Goal: Information Seeking & Learning: Learn about a topic

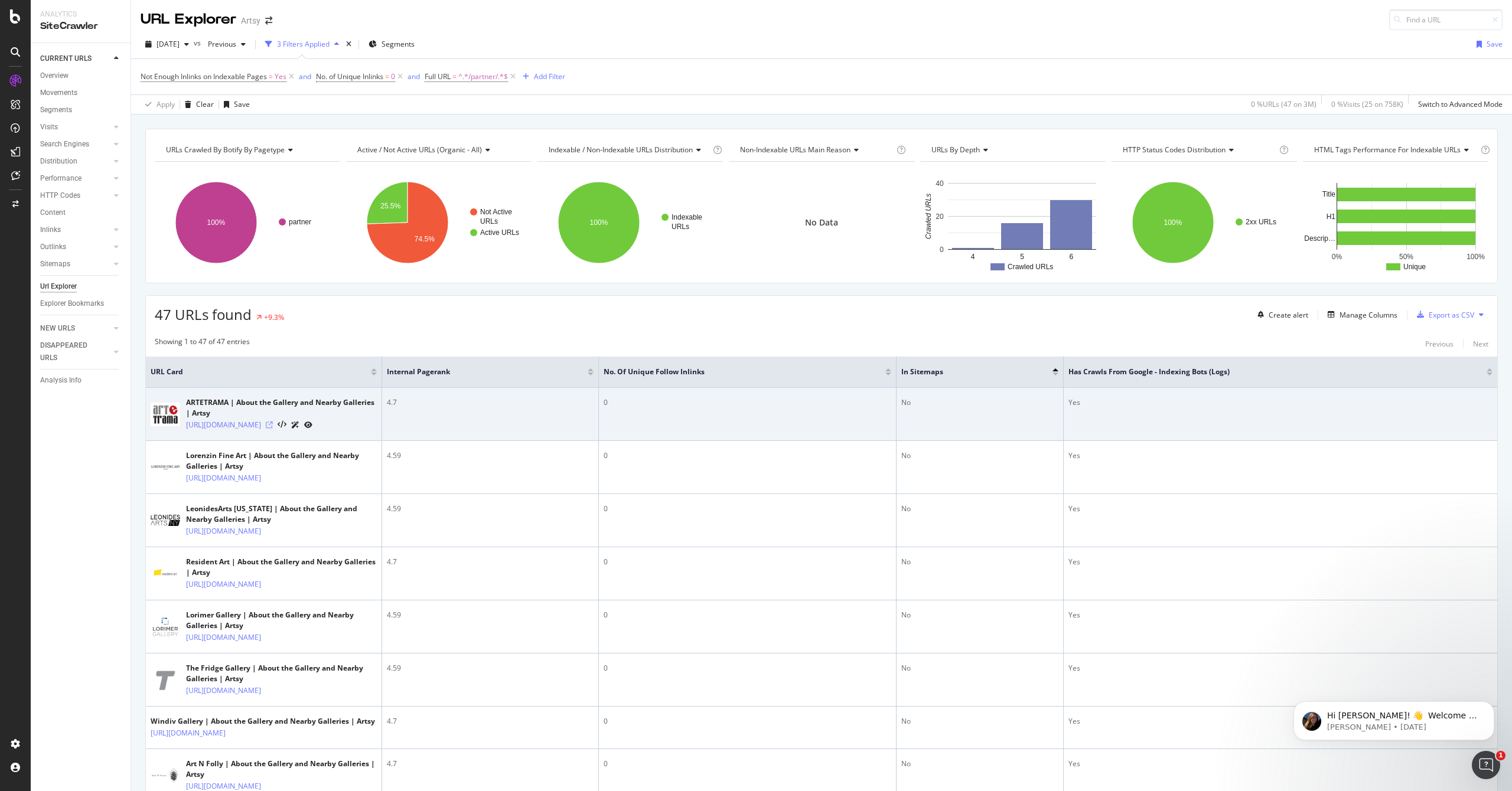
click at [273, 425] on icon at bounding box center [269, 425] width 7 height 7
click at [261, 423] on link "[URL][DOMAIN_NAME]" at bounding box center [223, 425] width 75 height 12
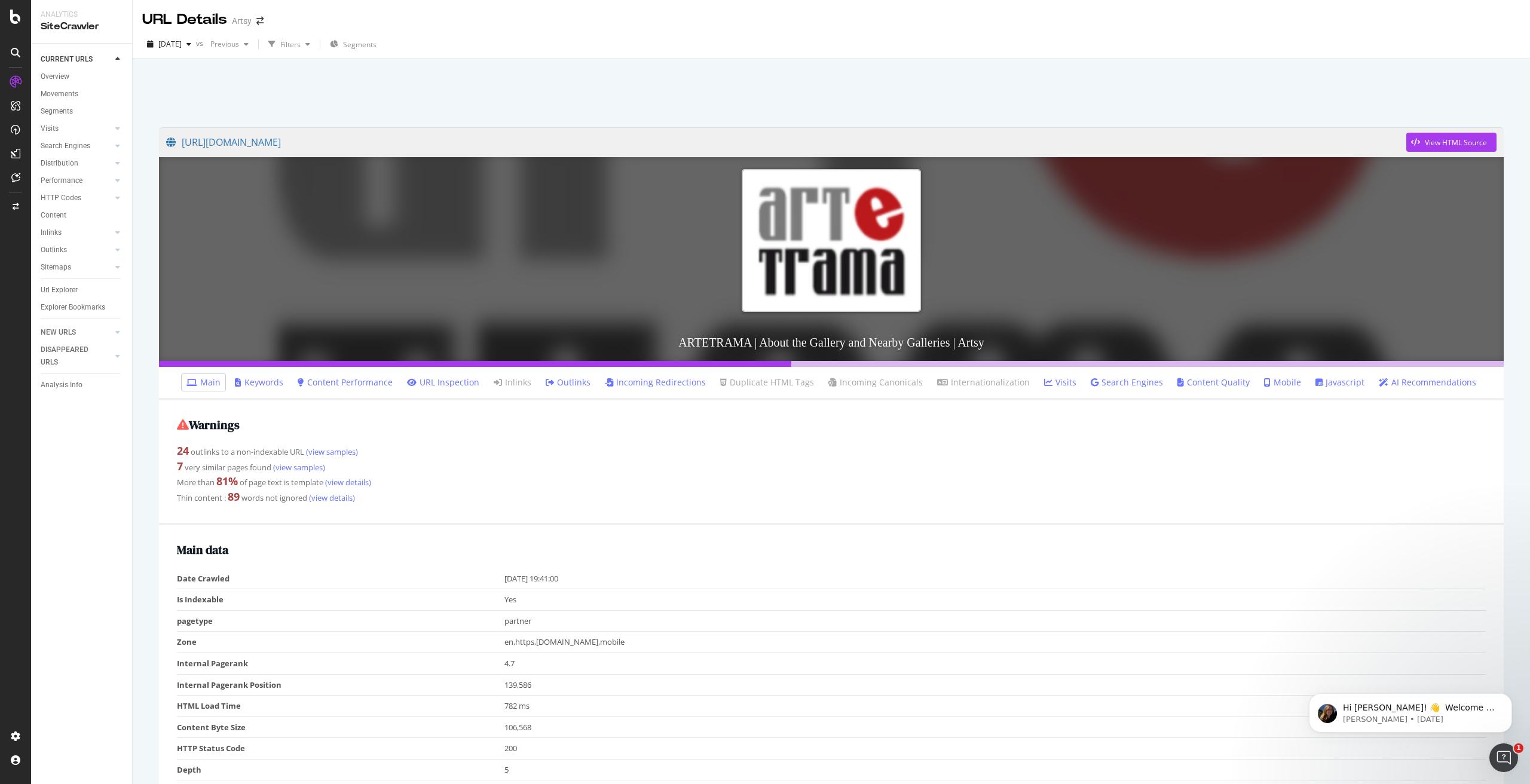
click at [301, 387] on ul "Main Keywords Content Performance URL Inspection Inlinks Outlinks Incoming Redi…" at bounding box center [831, 383] width 1345 height 33
click at [282, 388] on link "Keywords" at bounding box center [258, 382] width 49 height 12
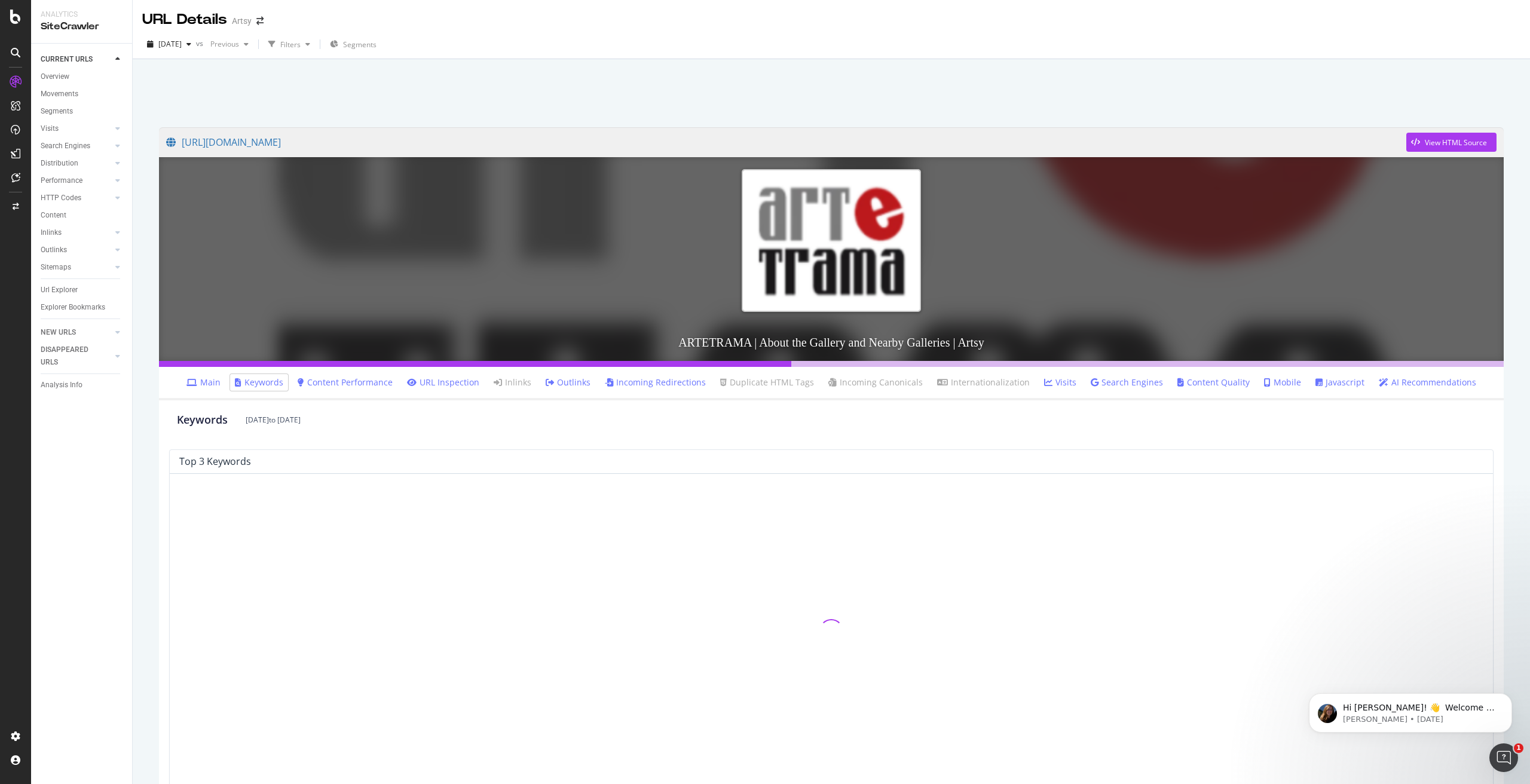
click at [282, 388] on link "Keywords" at bounding box center [258, 382] width 49 height 12
click at [354, 379] on link "Content Performance" at bounding box center [344, 382] width 95 height 12
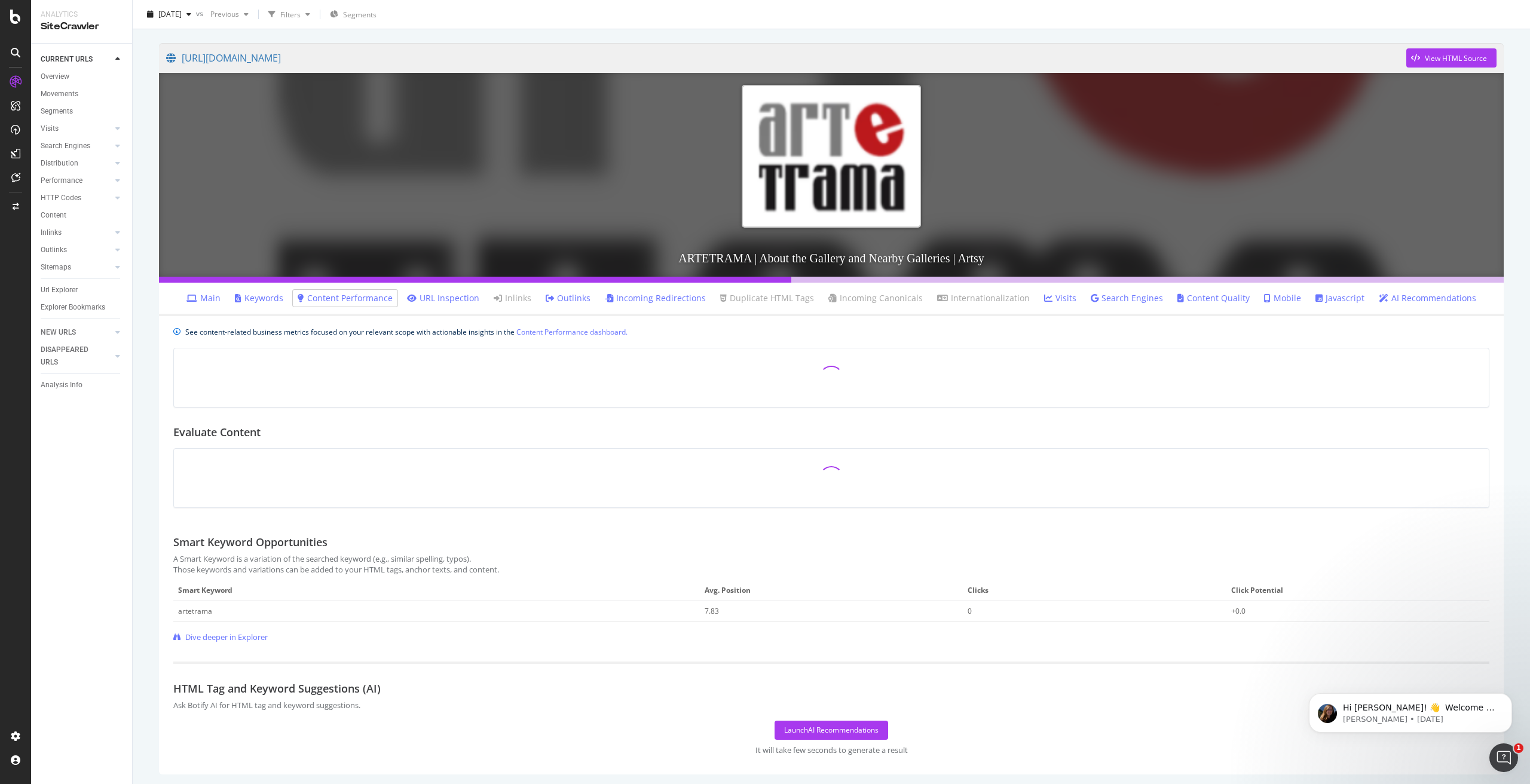
scroll to position [83, 0]
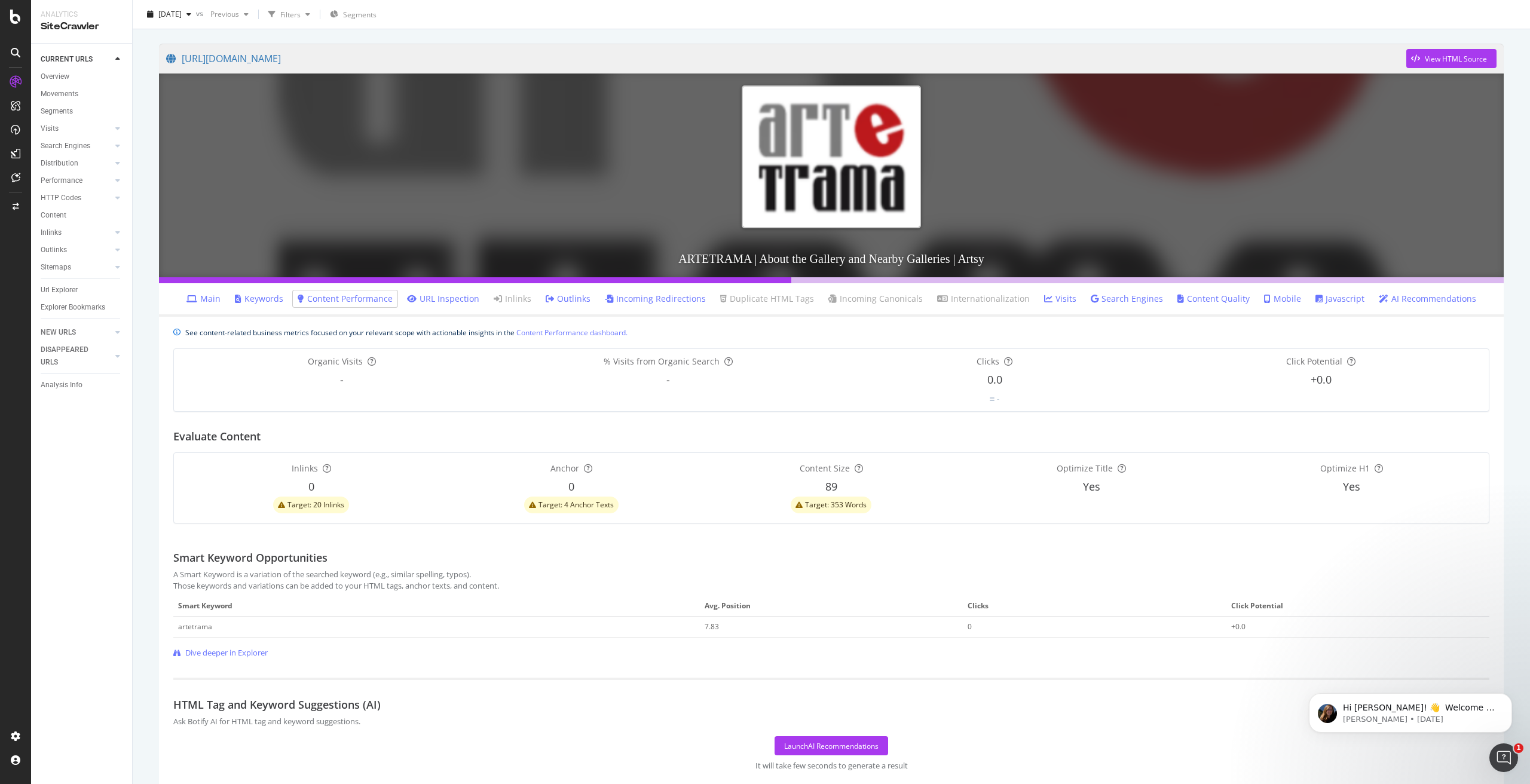
click at [447, 305] on li "URL Inspection" at bounding box center [443, 298] width 82 height 17
click at [448, 303] on li "URL Inspection" at bounding box center [443, 298] width 82 height 17
click at [448, 290] on li "URL Inspection" at bounding box center [443, 298] width 82 height 17
click at [444, 297] on link "URL Inspection" at bounding box center [443, 298] width 72 height 12
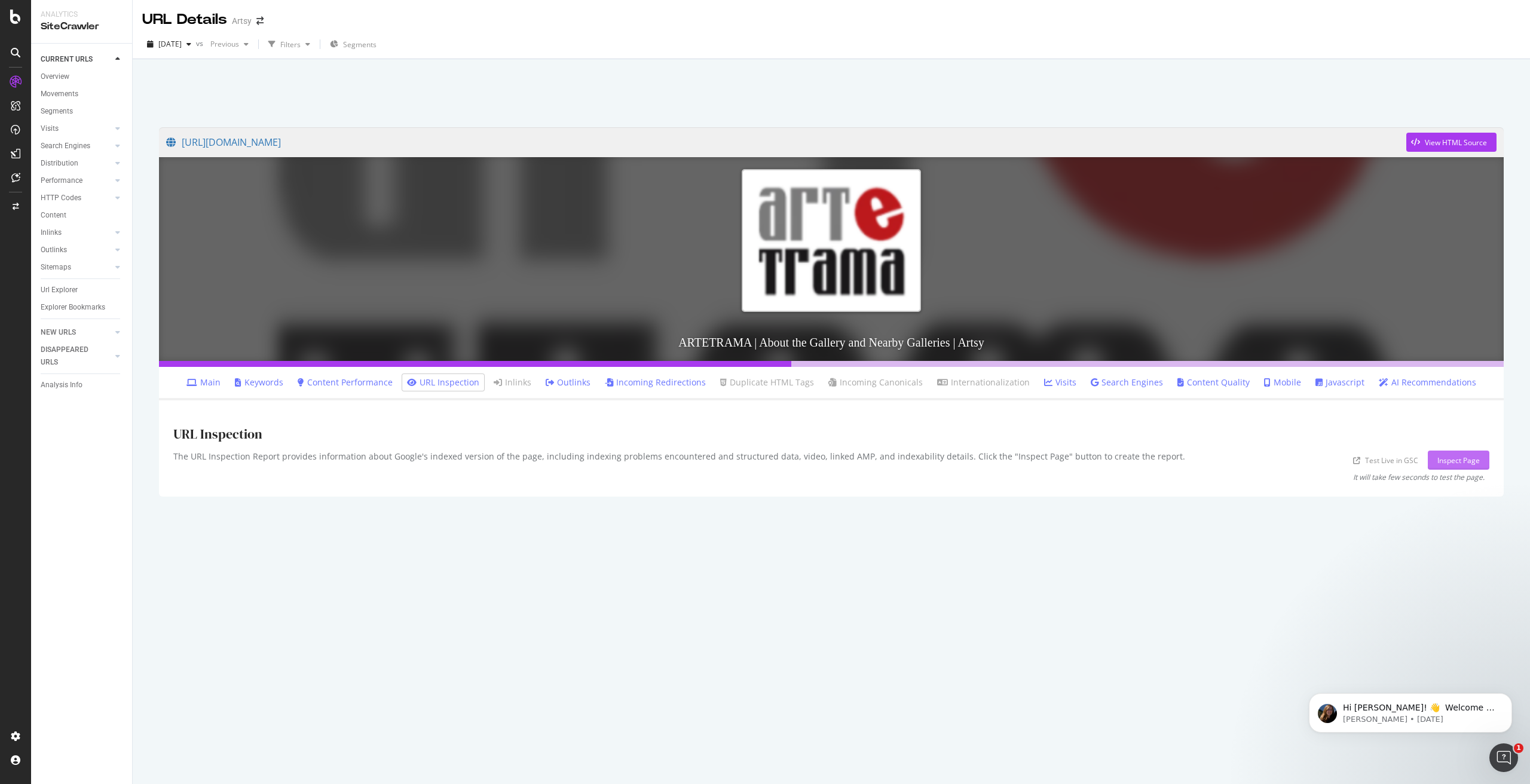
click at [1443, 461] on div "Inspect Page" at bounding box center [1458, 460] width 42 height 10
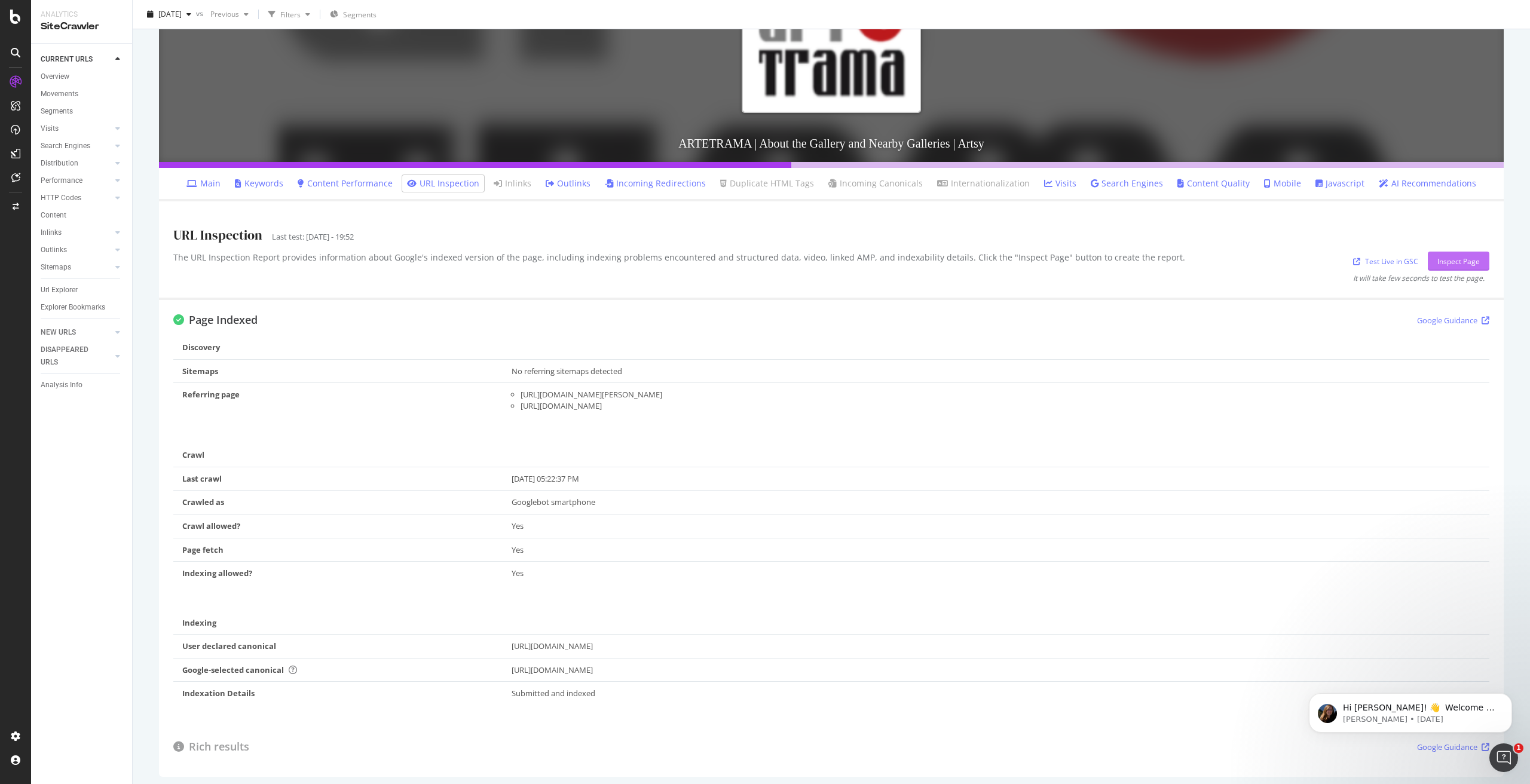
scroll to position [199, 0]
click at [786, 394] on div "https://www.artsy.net/artwork/takashi-murakami-krin-the-time-of-celebration" at bounding box center [1001, 395] width 961 height 11
click at [682, 398] on div "https://www.artsy.net/artwork/takashi-murakami-krin-the-time-of-celebration" at bounding box center [1001, 395] width 961 height 11
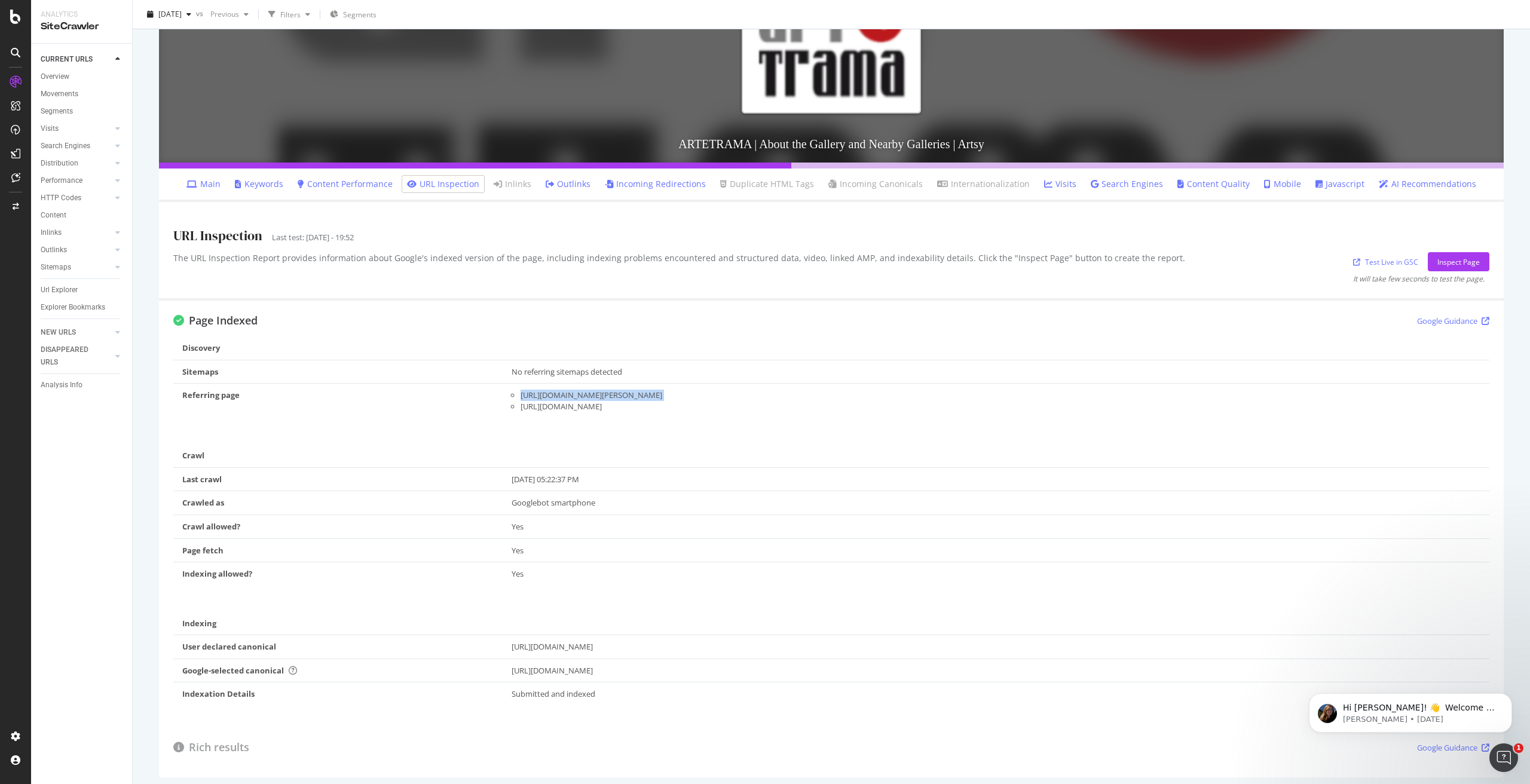
copy div "https://www.artsy.net/artwork/takashi-murakami-krin-the-time-of-celebration"
click at [530, 406] on div "https://www.artsy.net/article/artsy-editorial-5-artists-follow-kaws/amp" at bounding box center [1001, 406] width 961 height 11
drag, startPoint x: 530, startPoint y: 406, endPoint x: 761, endPoint y: 406, distance: 231.0
click at [761, 406] on div "https://www.artsy.net/article/artsy-editorial-5-artists-follow-kaws/amp" at bounding box center [1001, 406] width 961 height 11
copy div "https://www.artsy.net/article/artsy-editorial-5-artists-follow-kaws/amp"
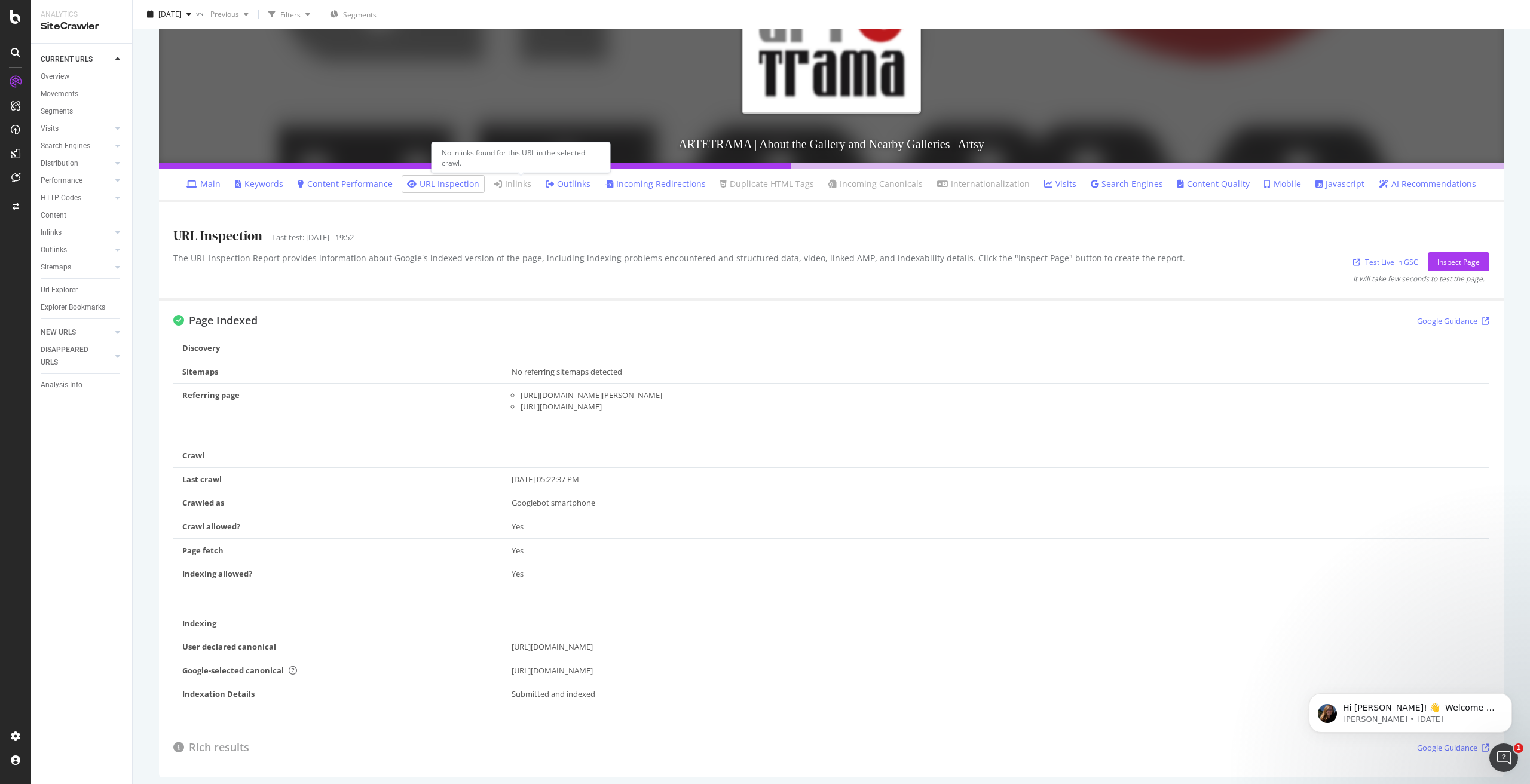
click at [531, 188] on link "Inlinks" at bounding box center [512, 184] width 37 height 12
click at [569, 184] on link "Outlinks" at bounding box center [568, 184] width 45 height 12
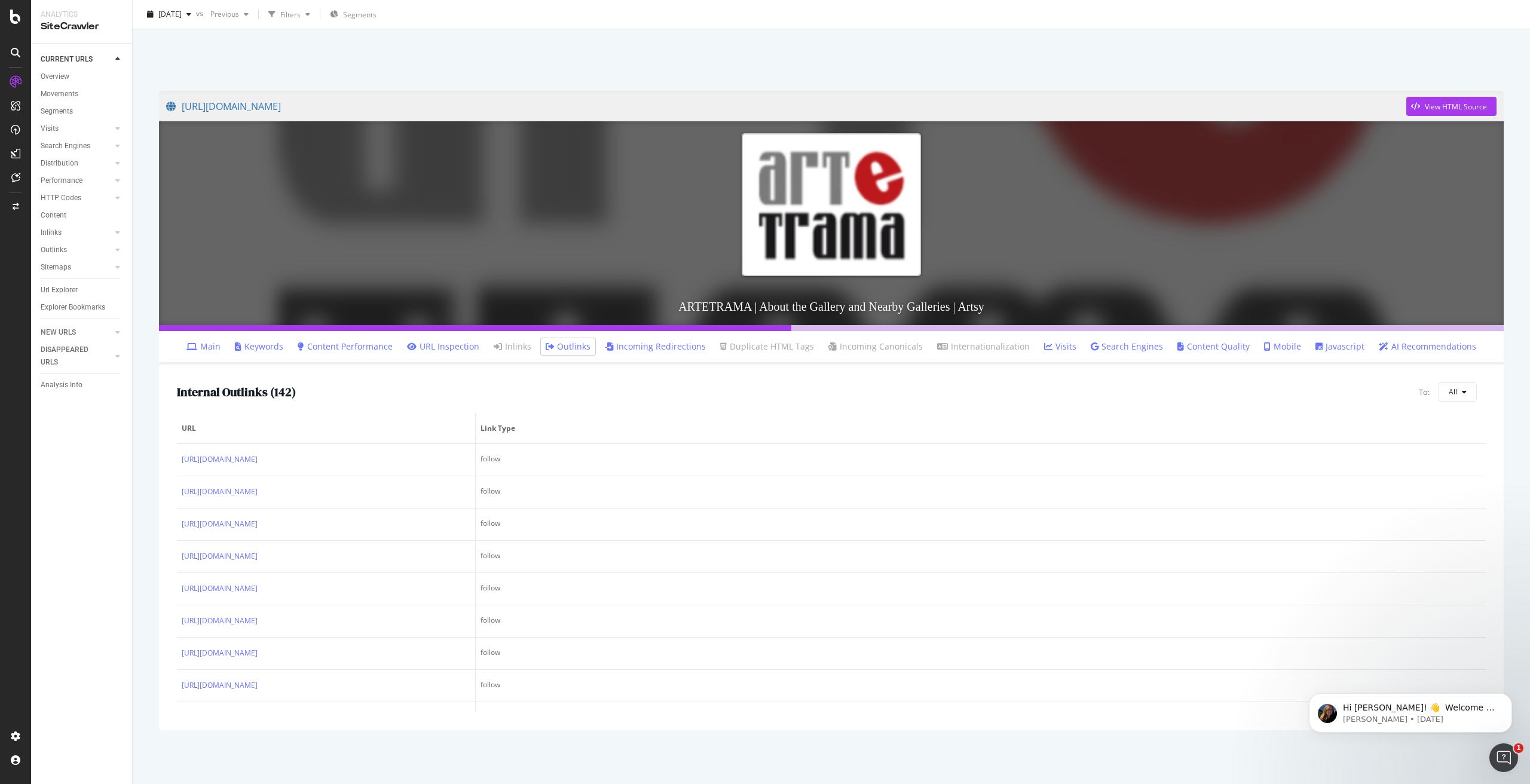
scroll to position [36, 0]
click at [694, 357] on ul "Main Keywords Content Performance URL Inspection Inlinks Outlinks Incoming Redi…" at bounding box center [831, 347] width 1345 height 33
click at [693, 355] on ul "Main Keywords Content Performance URL Inspection Inlinks Outlinks Incoming Redi…" at bounding box center [831, 347] width 1345 height 33
click at [692, 352] on li "Incoming Redirections" at bounding box center [655, 346] width 111 height 17
click at [689, 345] on link "Incoming Redirections" at bounding box center [655, 346] width 101 height 12
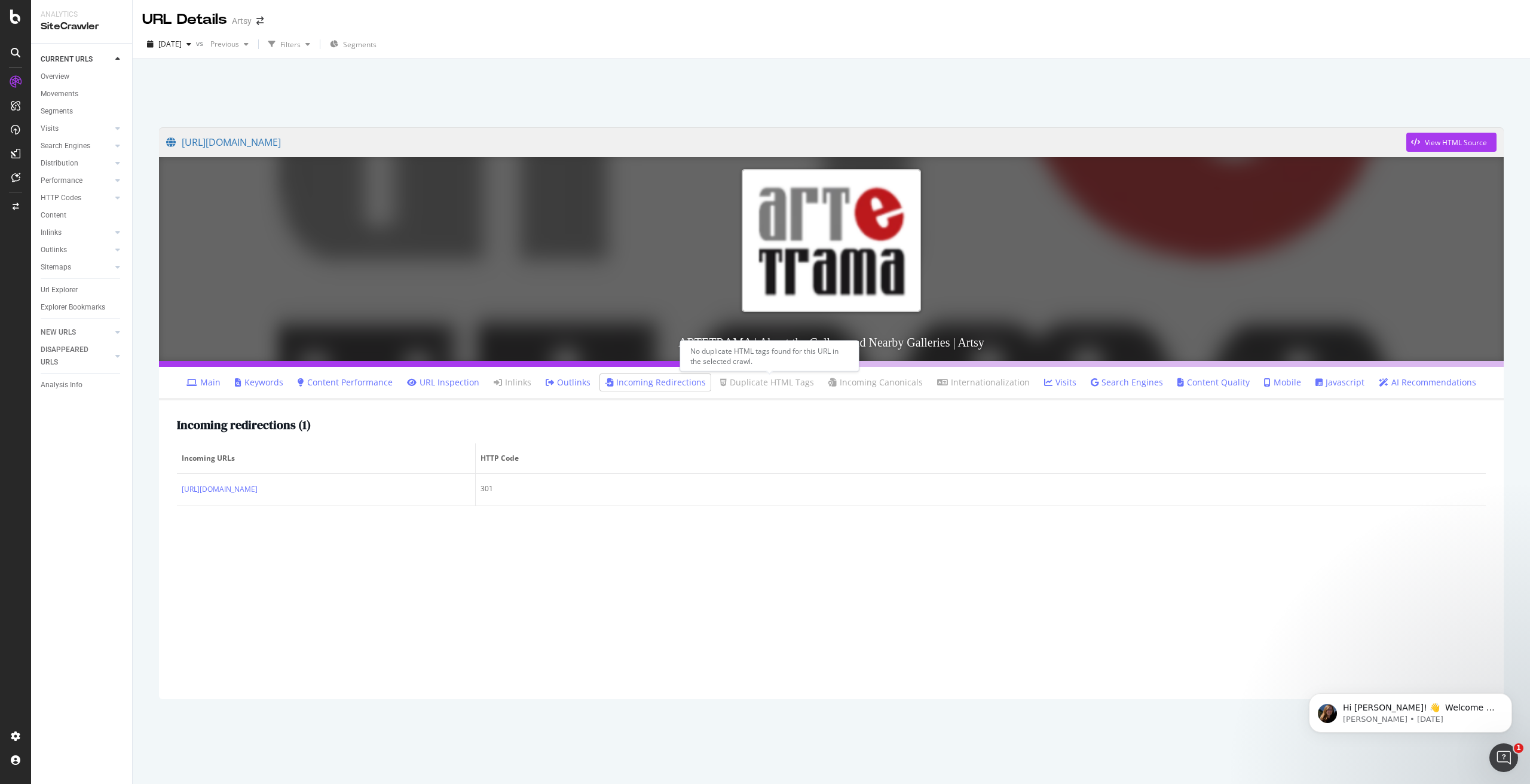
click at [744, 382] on link "Duplicate HTML Tags" at bounding box center [767, 382] width 94 height 12
click at [1049, 383] on link "Visits" at bounding box center [1060, 382] width 33 height 12
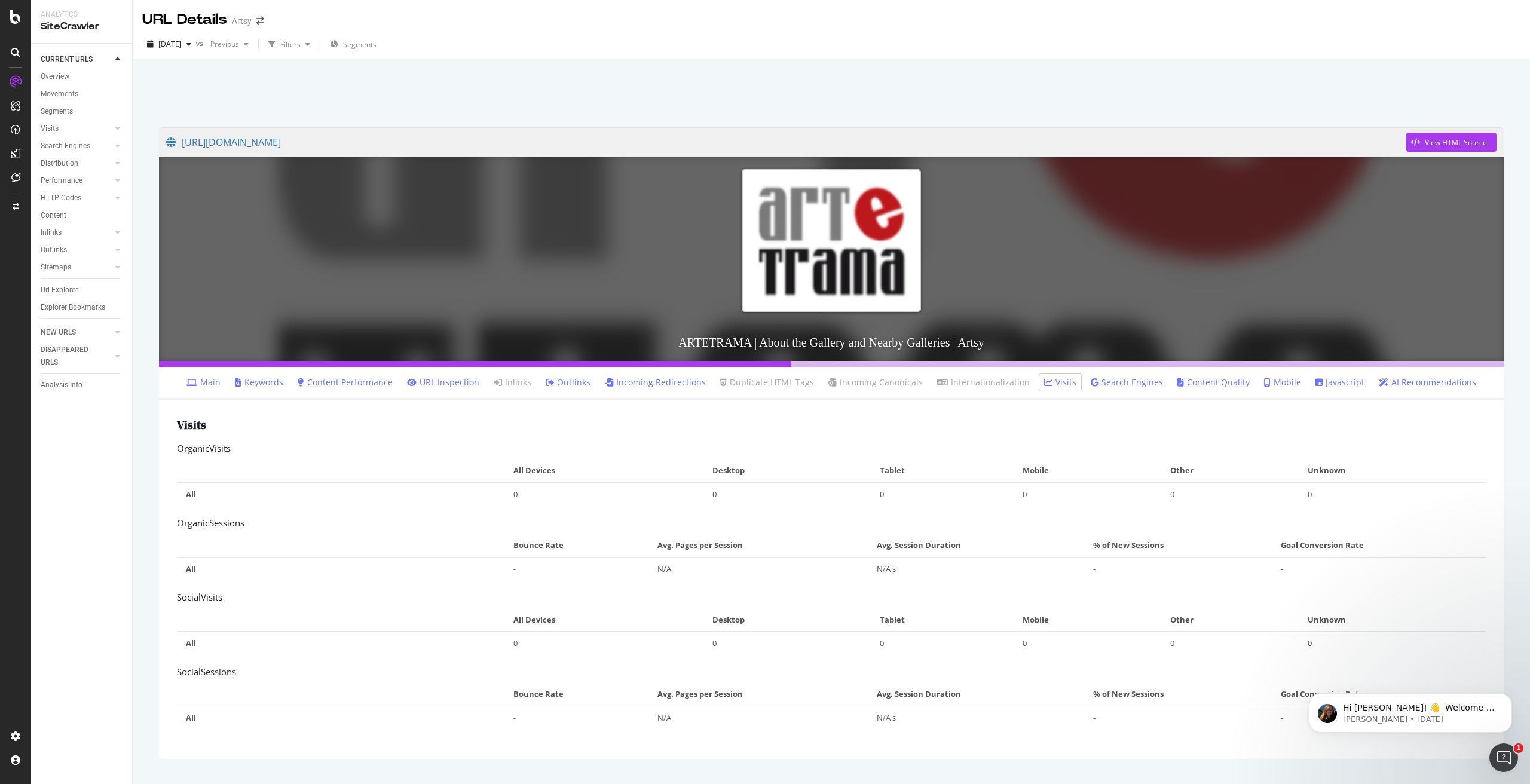
click at [1113, 382] on link "Search Engines" at bounding box center [1127, 382] width 72 height 12
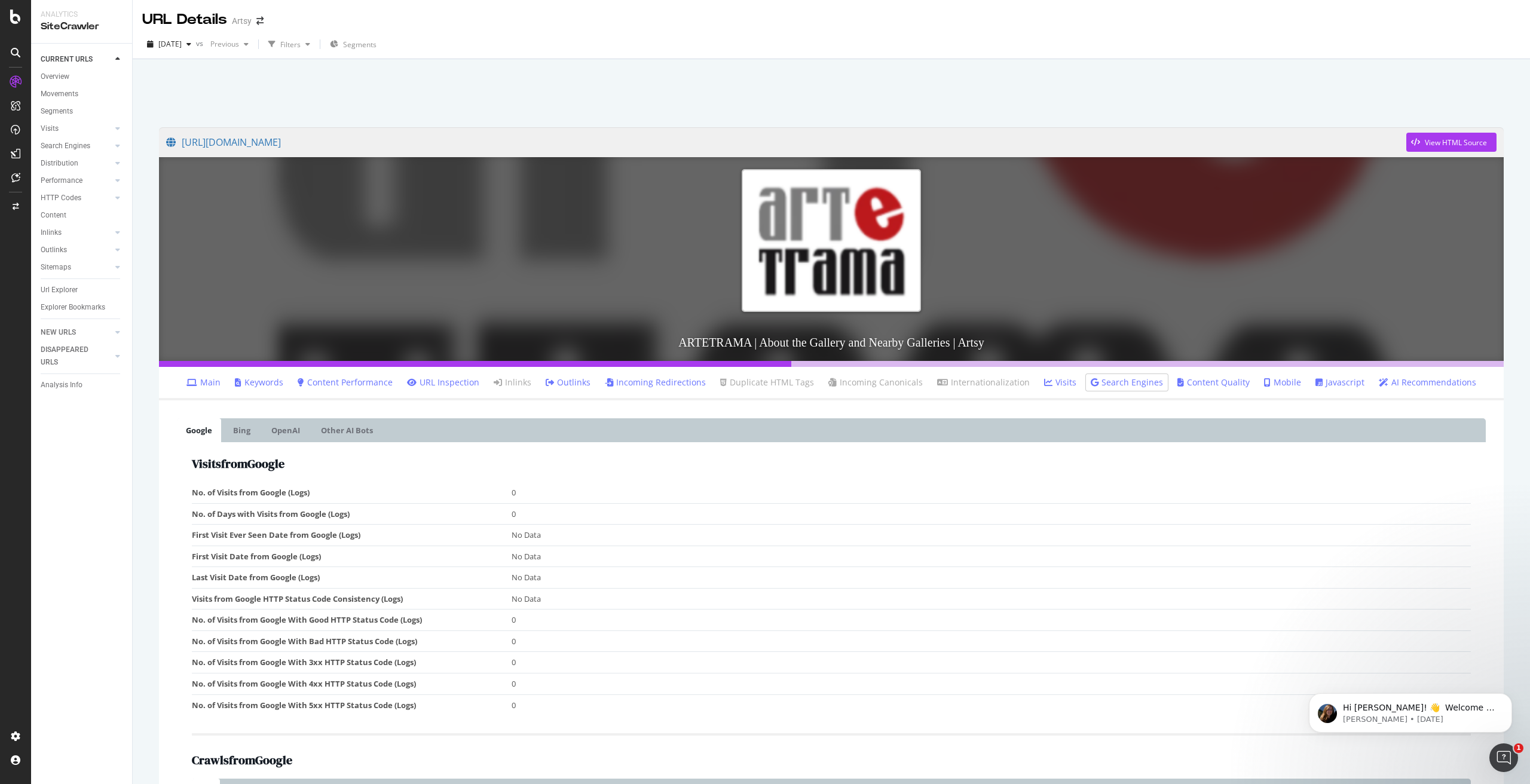
click at [1198, 386] on link "Content Quality" at bounding box center [1214, 382] width 72 height 12
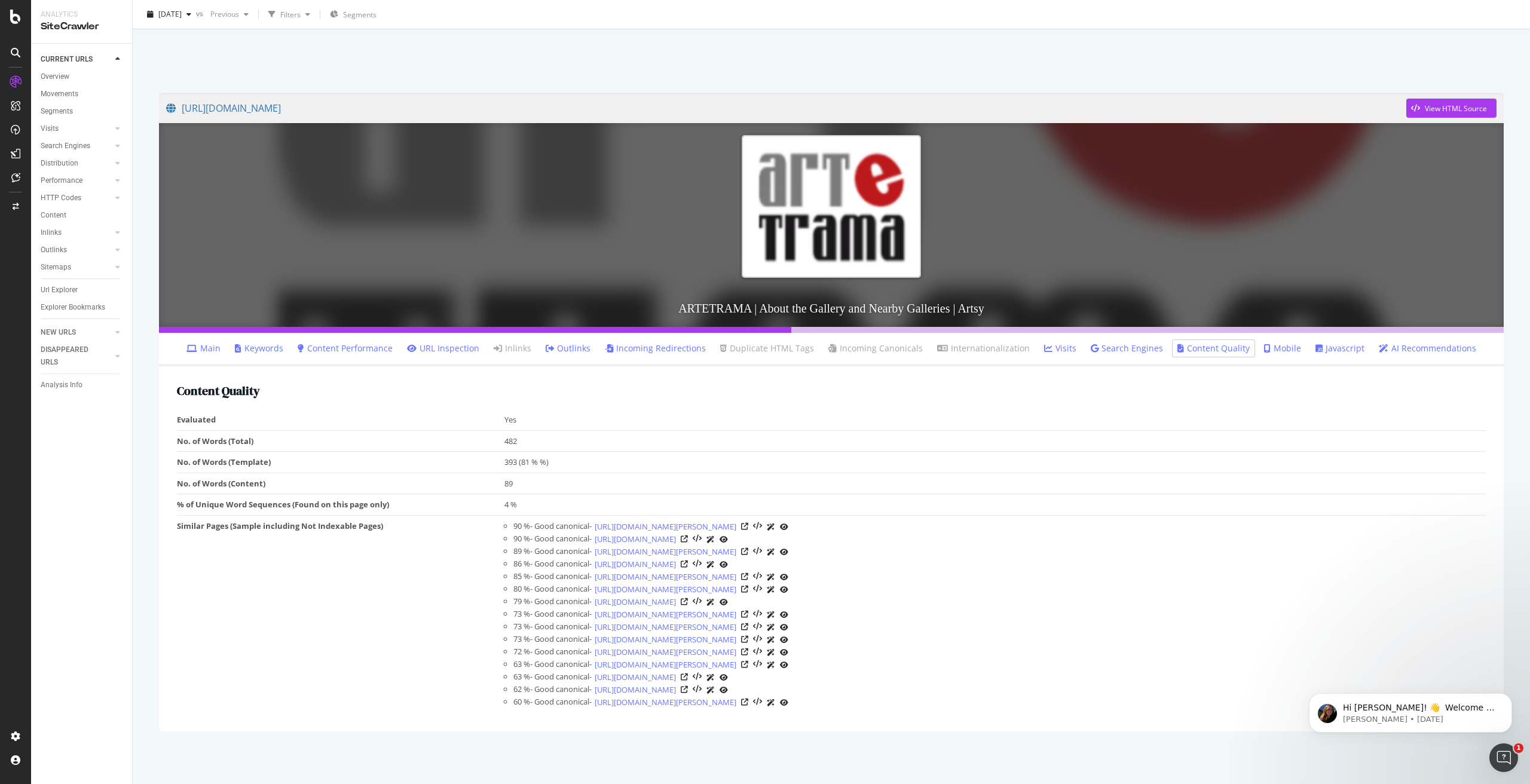
scroll to position [33, 0]
click at [220, 350] on link "Main" at bounding box center [203, 348] width 34 height 12
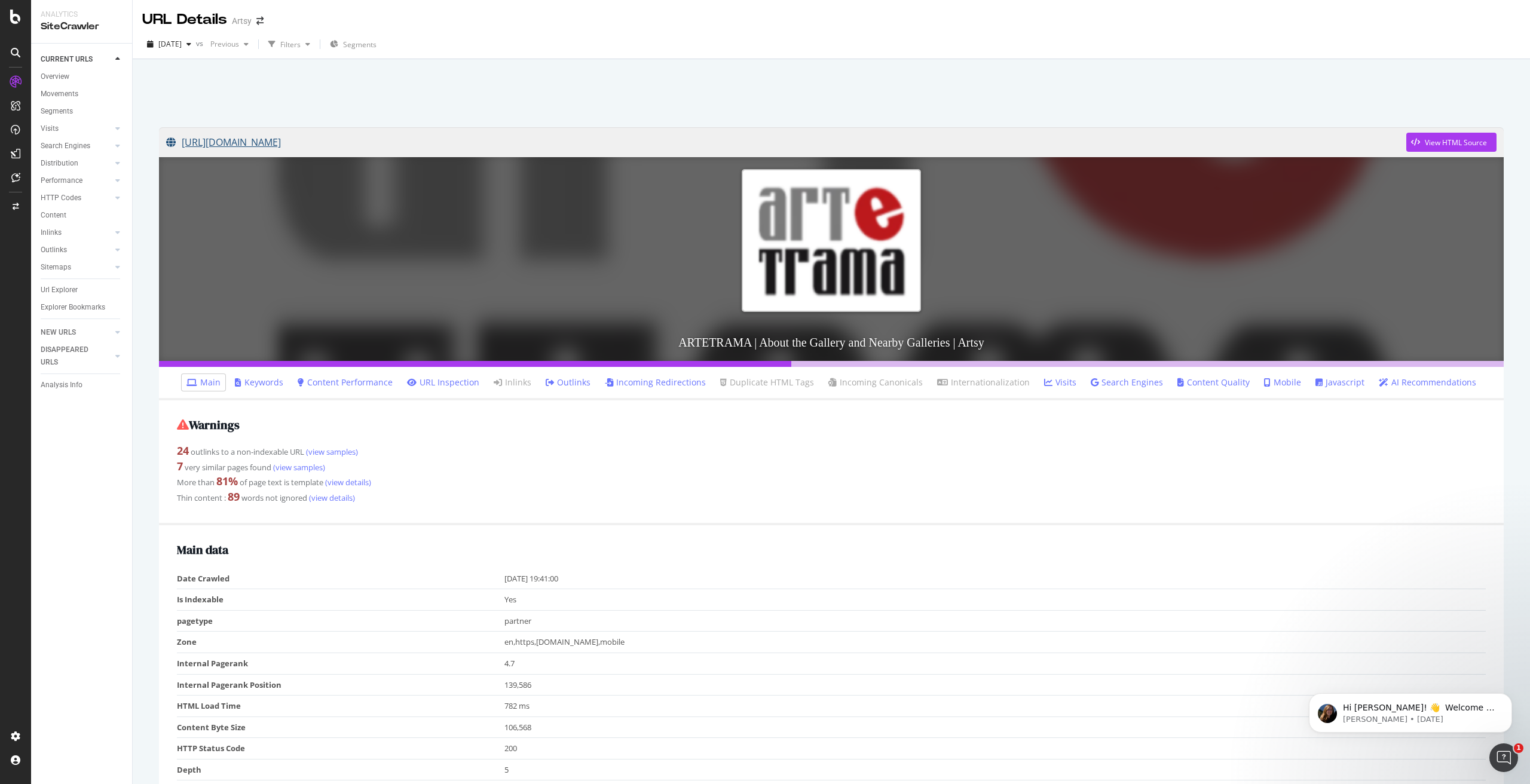
click at [352, 141] on link "[URL][DOMAIN_NAME]" at bounding box center [786, 142] width 1240 height 30
